Goal: Task Accomplishment & Management: Use online tool/utility

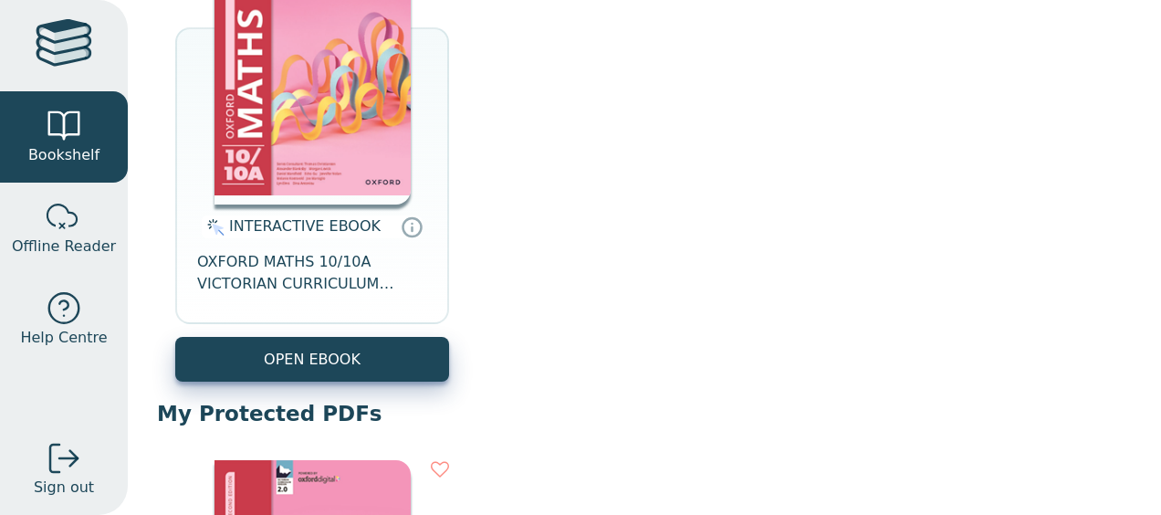
scroll to position [308, 0]
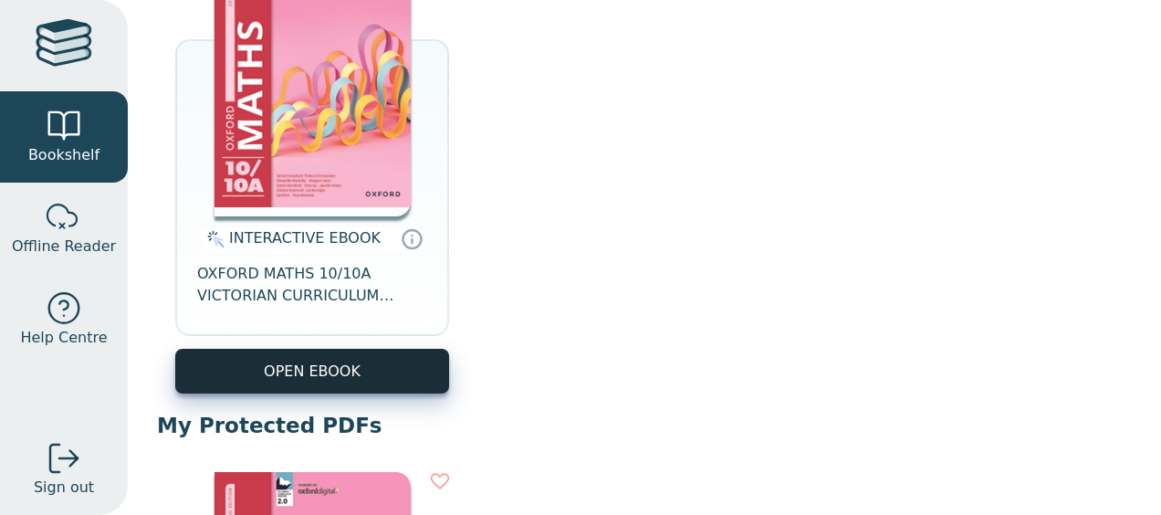
click at [367, 384] on button "OPEN EBOOK" at bounding box center [312, 371] width 274 height 45
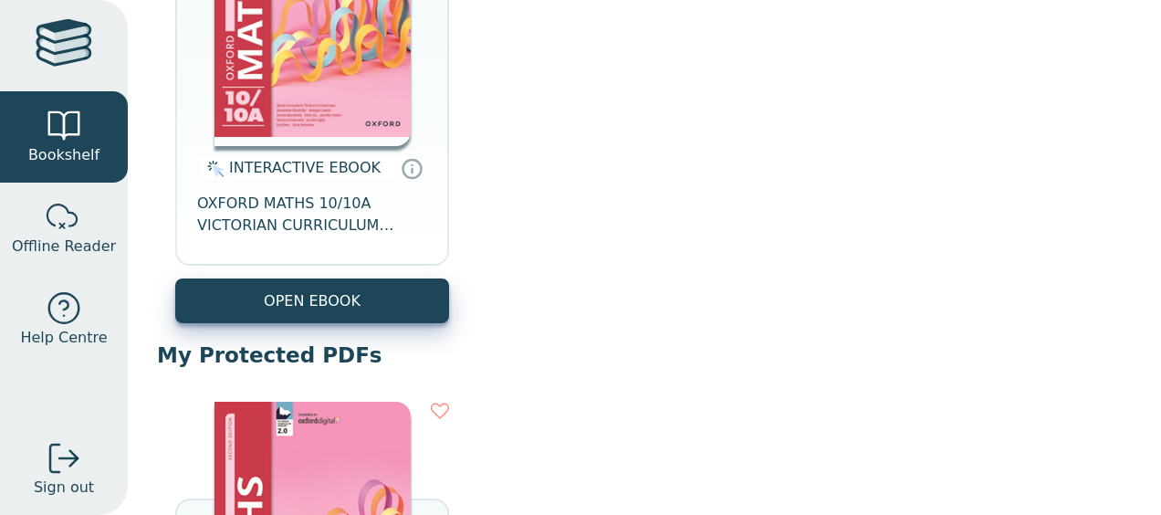
scroll to position [381, 0]
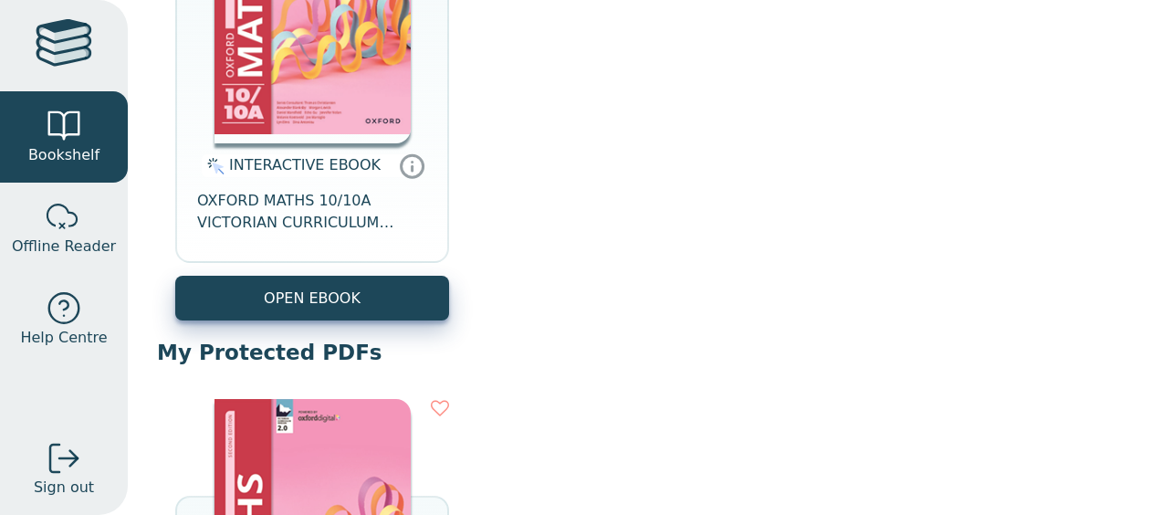
click at [413, 162] on icon at bounding box center [413, 162] width 0 height 0
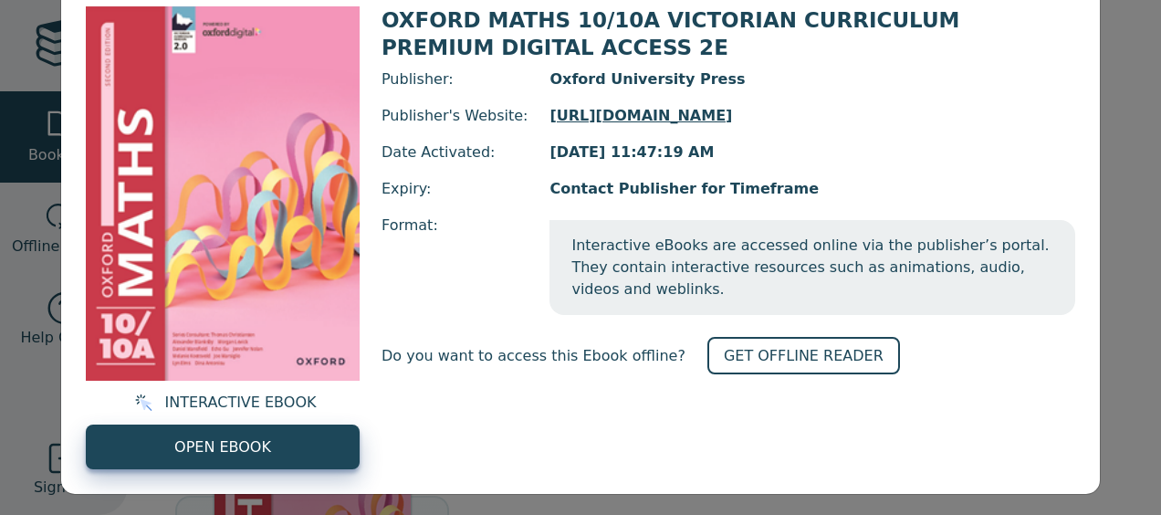
scroll to position [176, 0]
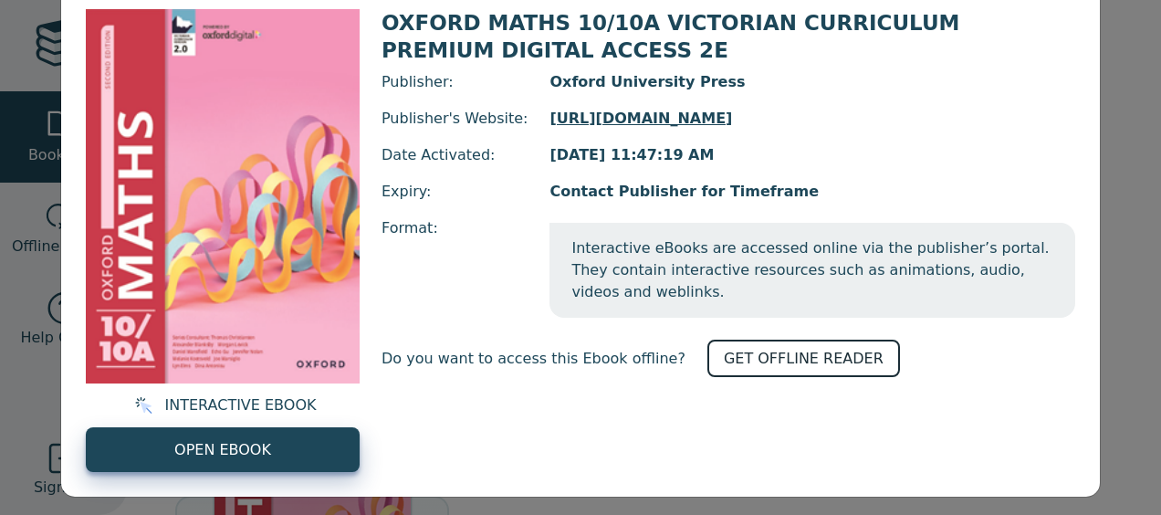
click at [753, 340] on link "GET OFFLINE READER" at bounding box center [804, 358] width 193 height 37
click at [21, 67] on div "OXFORD MATHS 10/10A VICTORIAN CURRICULUM PREMIUM DIGITAL ACCESS 2E INTERACTIVE …" at bounding box center [580, 257] width 1161 height 515
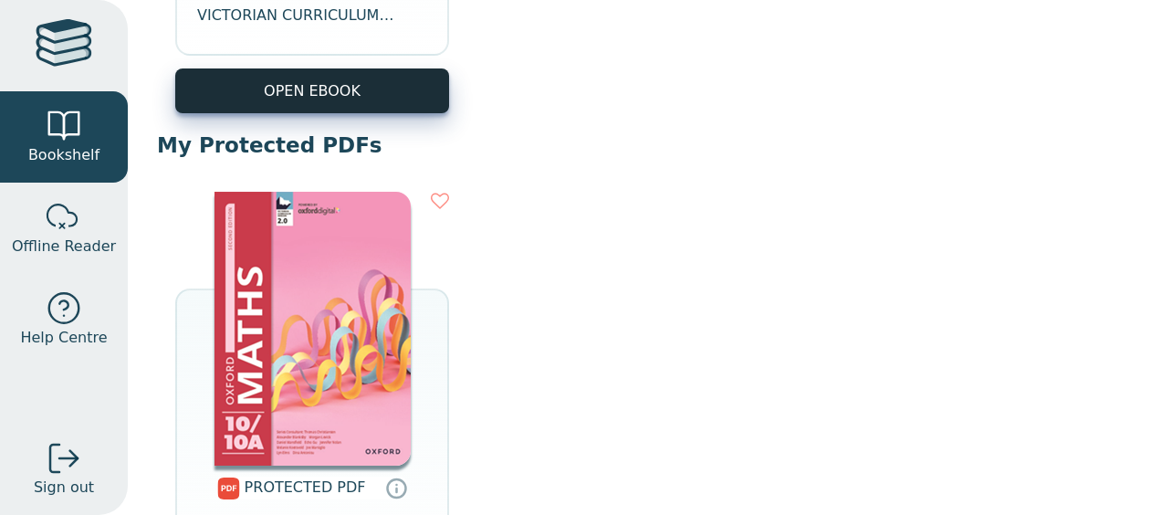
scroll to position [591, 0]
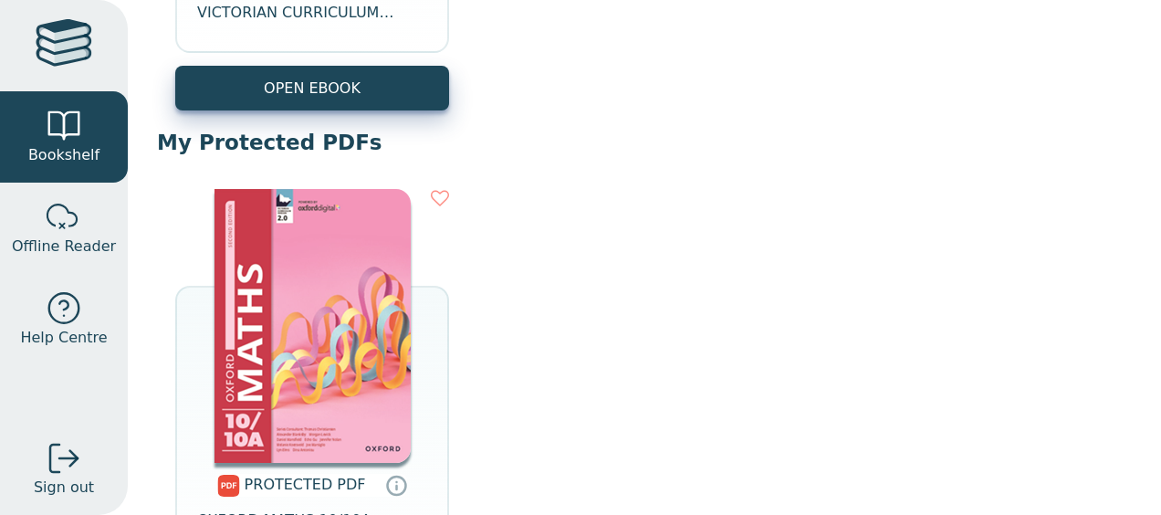
click at [84, 68] on div at bounding box center [64, 45] width 57 height 53
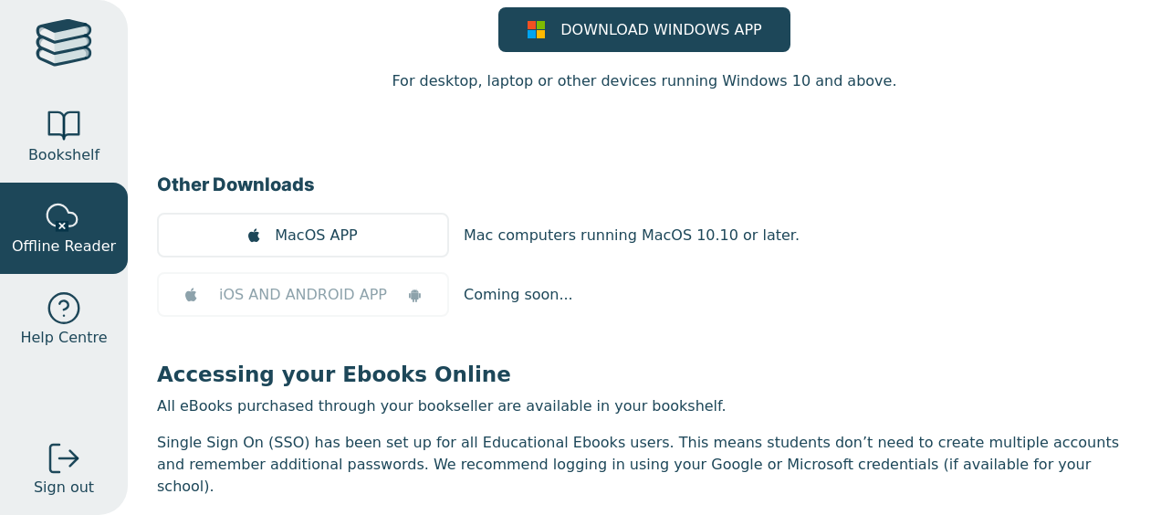
scroll to position [297, 0]
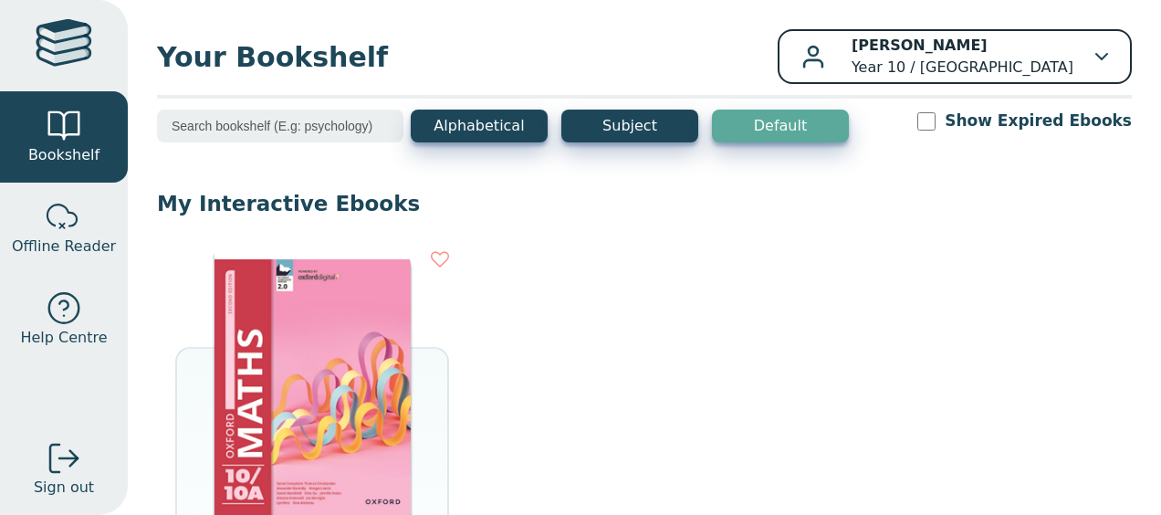
click at [1035, 55] on p "Hieu Trung BUI Year 10 / Fairhills High School" at bounding box center [963, 57] width 222 height 44
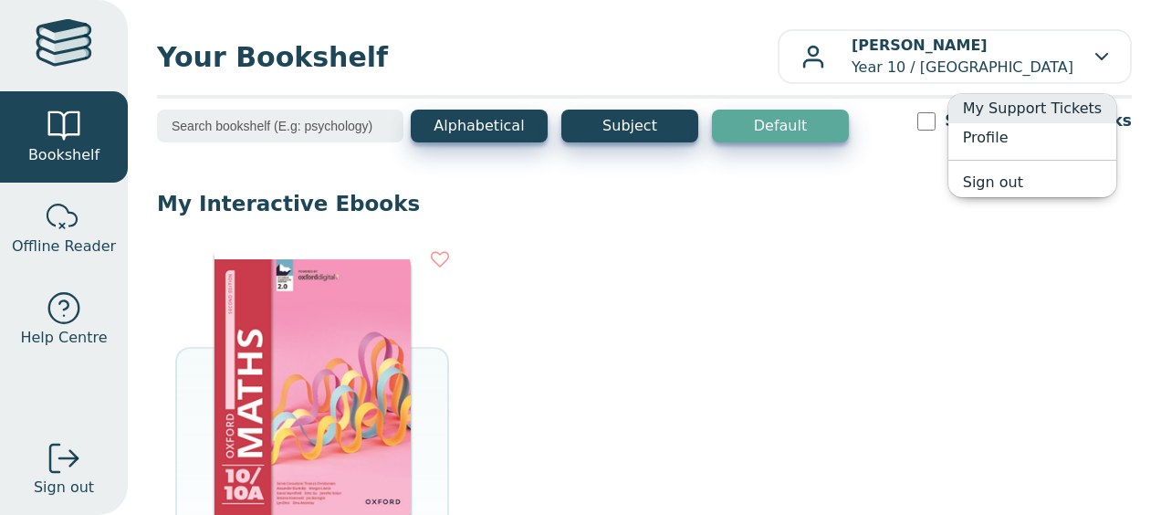
click at [1048, 105] on link "My Support Tickets" at bounding box center [1033, 108] width 168 height 29
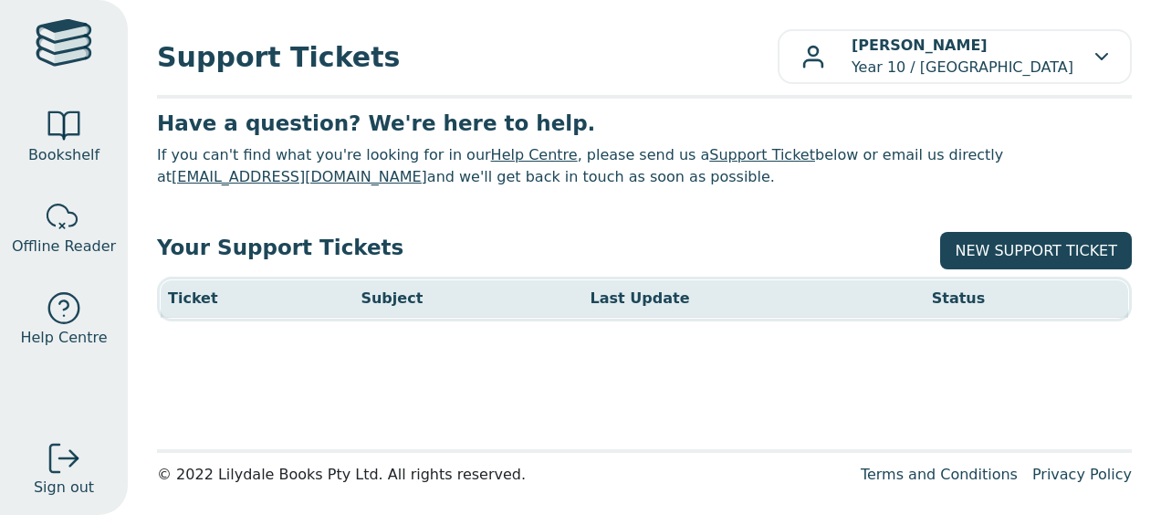
click at [56, 74] on link at bounding box center [64, 45] width 128 height 91
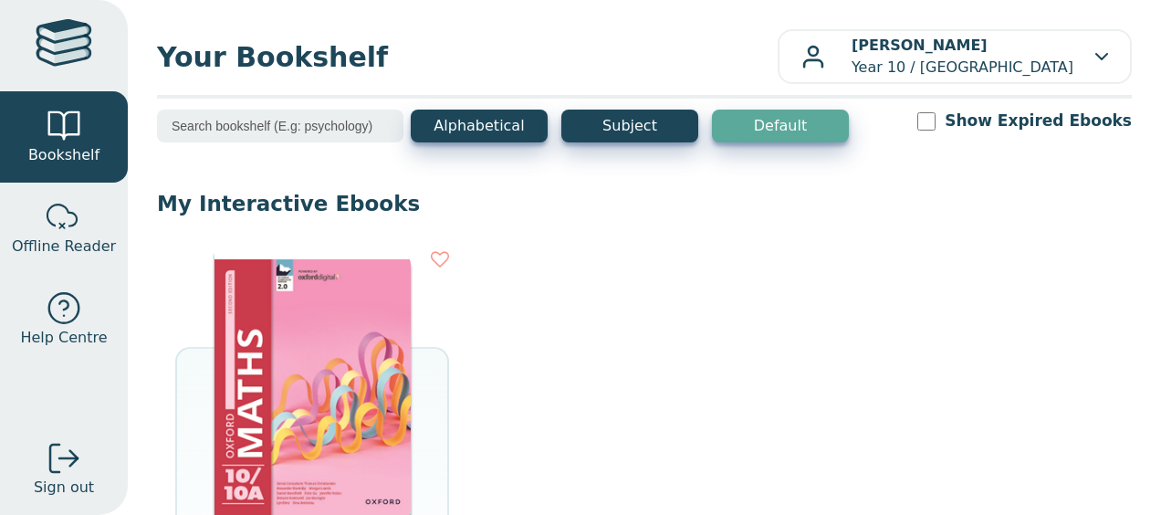
click at [239, 130] on input "search" at bounding box center [280, 126] width 247 height 33
click at [635, 314] on div "INTERACTIVE EBOOK OXFORD MATHS 10/10A VICTORIAN CURRICULUM PREMIUM DIGITAL ACCE…" at bounding box center [644, 476] width 975 height 488
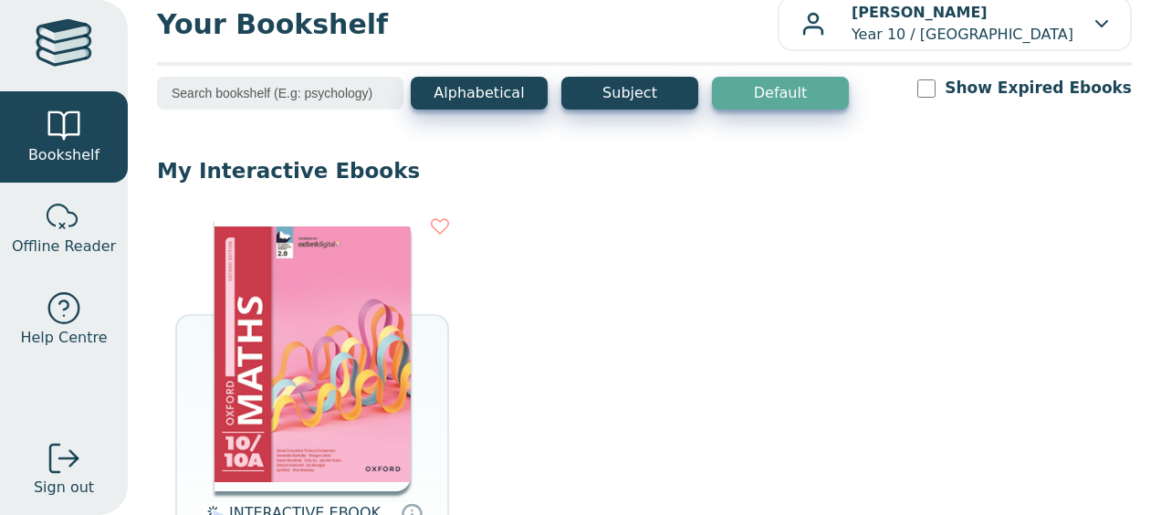
scroll to position [34, 0]
click at [936, 83] on input "Show Expired Ebooks" at bounding box center [927, 88] width 18 height 18
checkbox input "false"
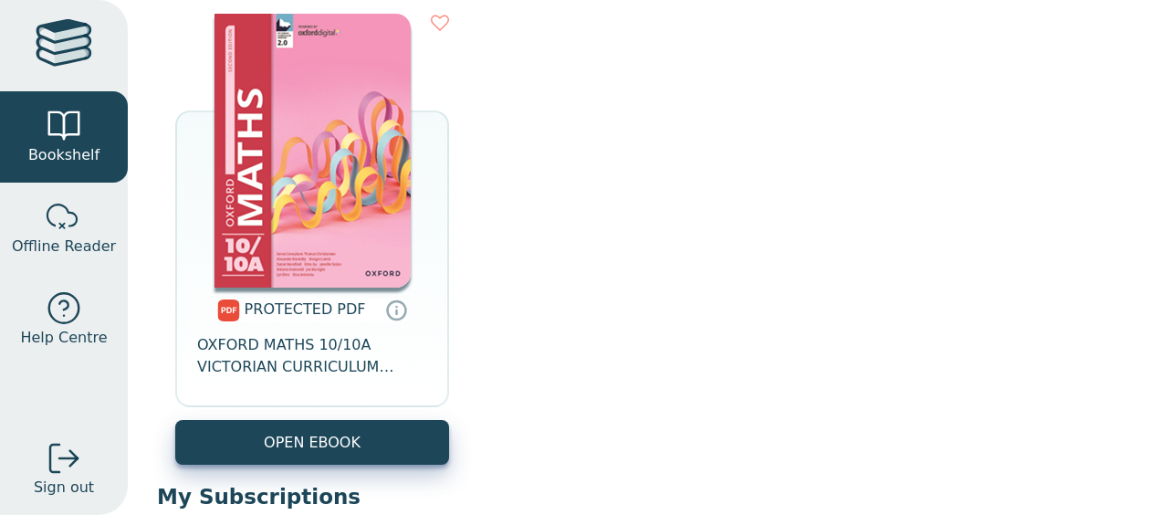
scroll to position [770, 0]
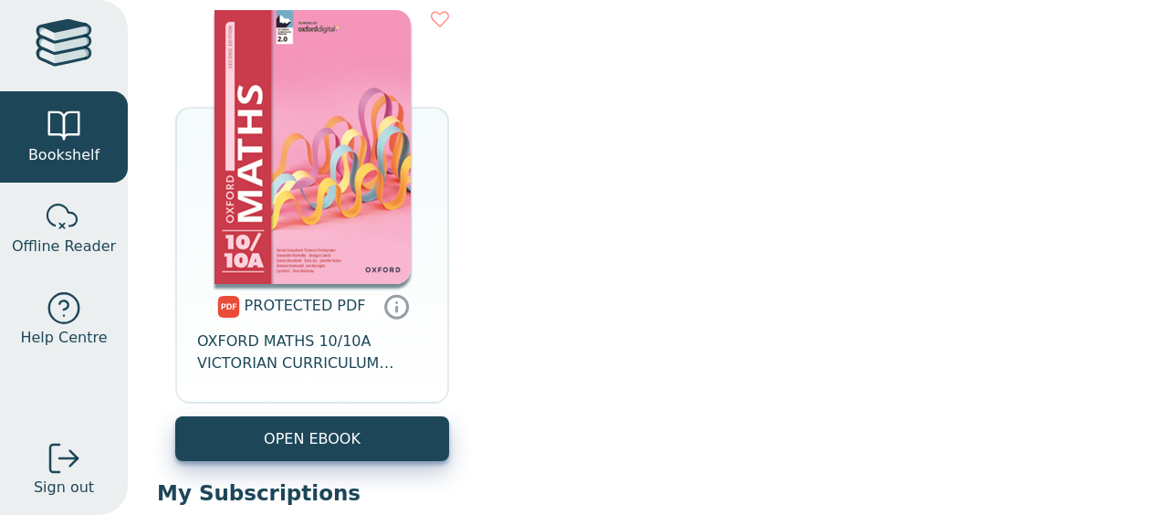
click at [387, 310] on icon at bounding box center [396, 306] width 27 height 26
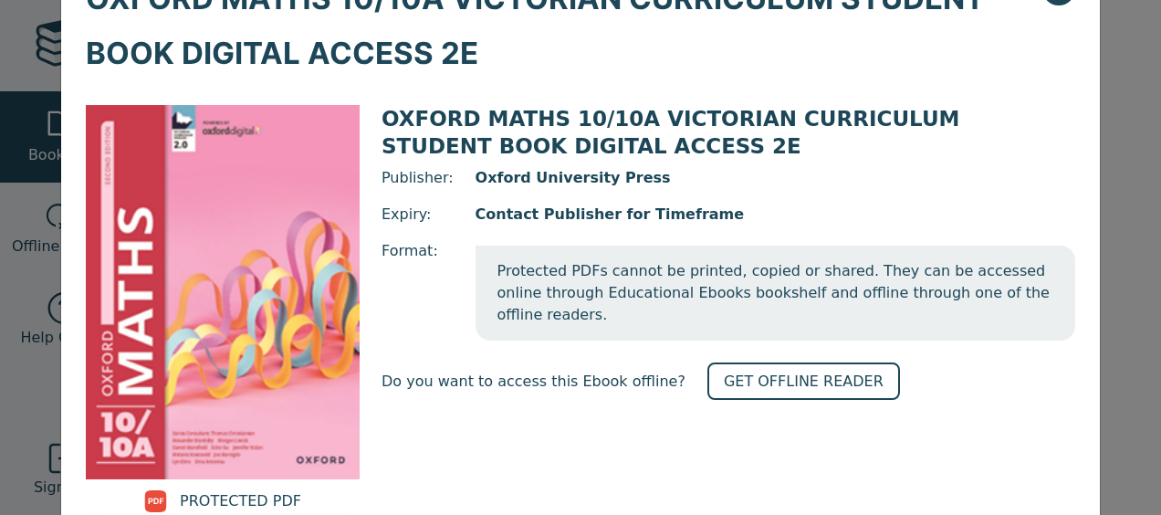
scroll to position [184, 0]
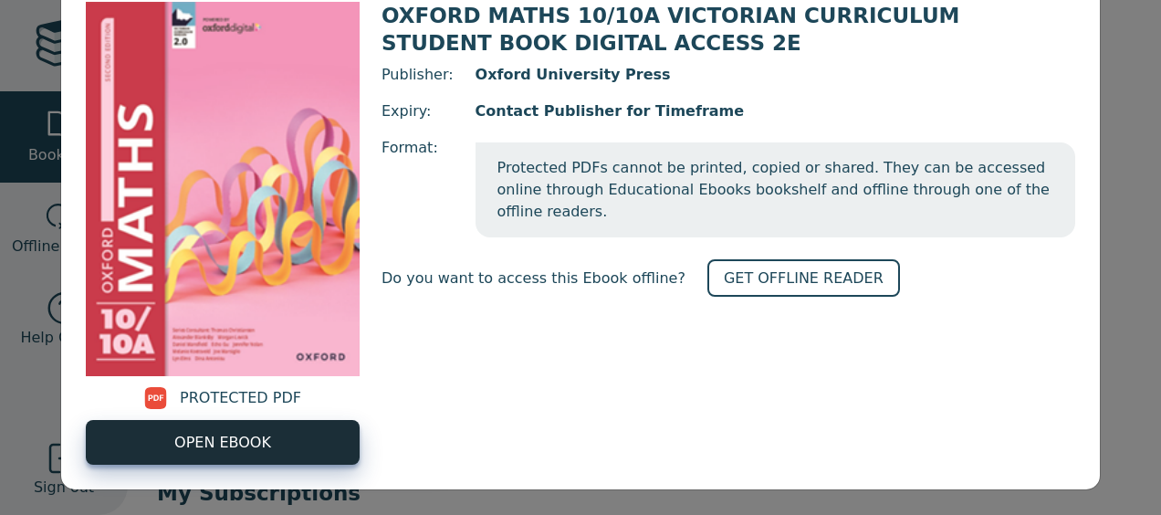
click at [289, 445] on link "OPEN EBOOK" at bounding box center [223, 442] width 274 height 45
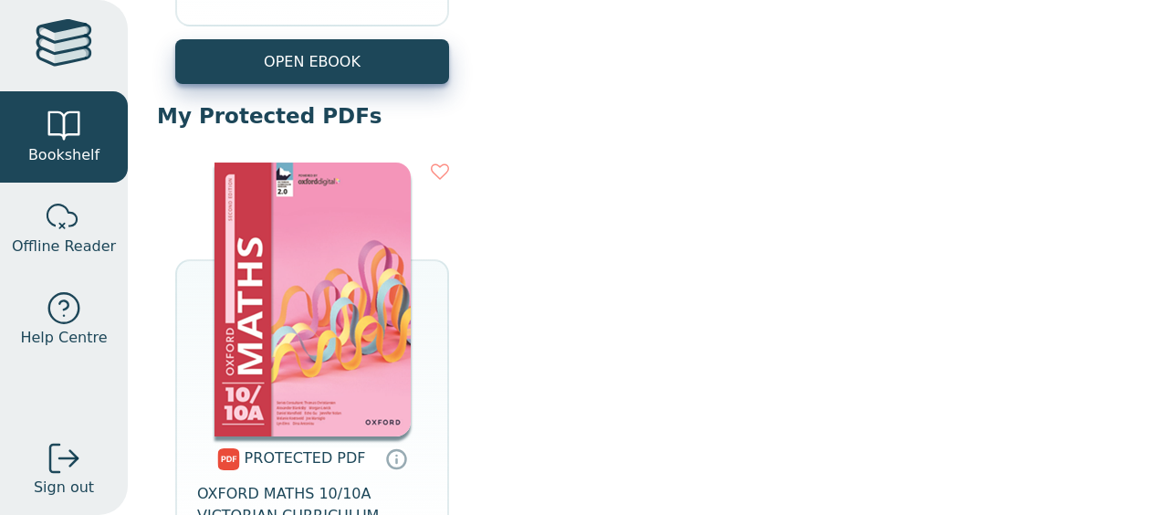
scroll to position [853, 0]
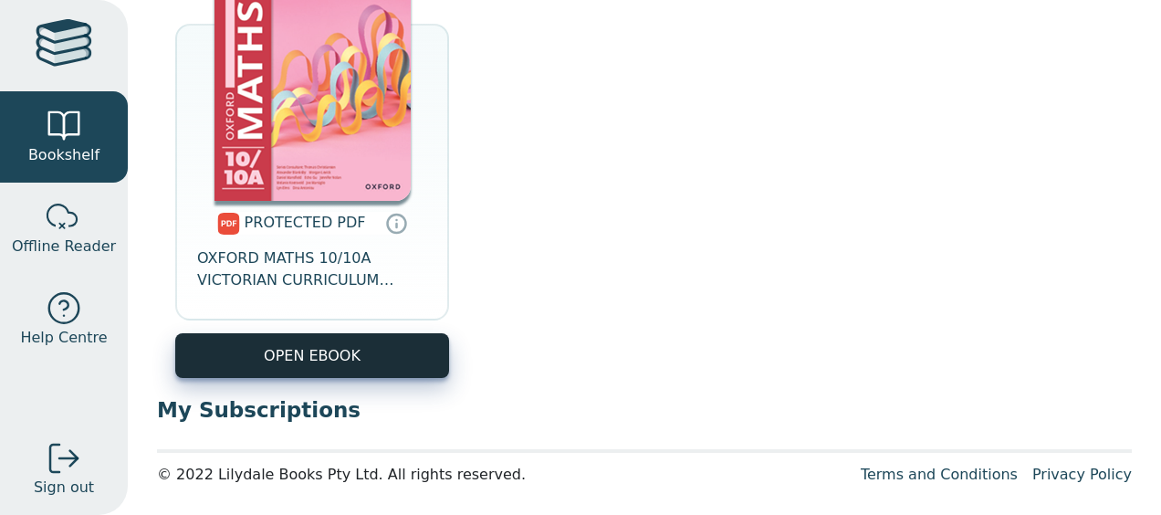
click at [331, 362] on link "OPEN EBOOK" at bounding box center [312, 355] width 274 height 45
